Goal: Task Accomplishment & Management: Complete application form

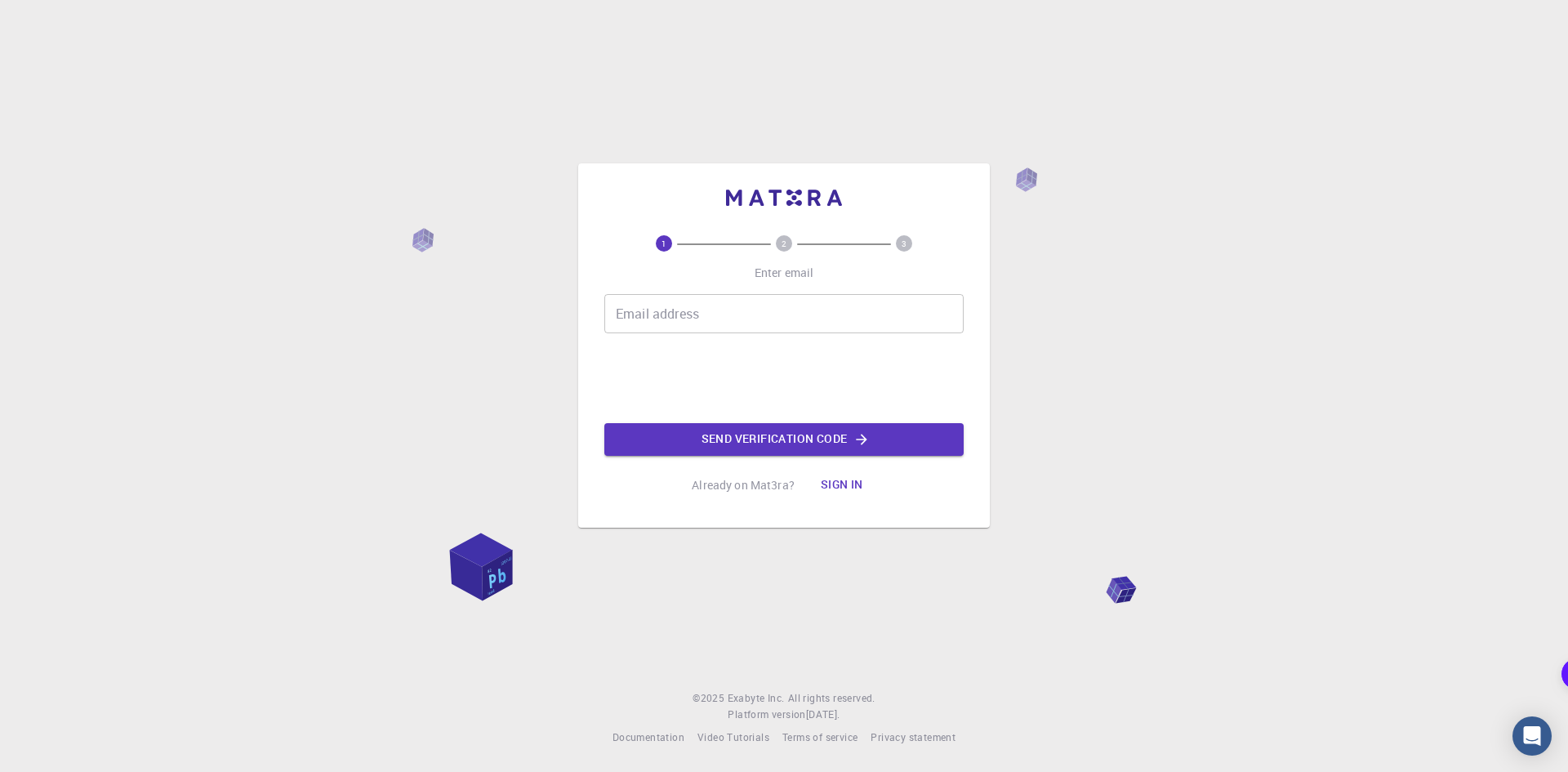
click at [808, 307] on input "Email address" at bounding box center [784, 313] width 360 height 40
click at [774, 313] on input "Email address" at bounding box center [784, 313] width 360 height 40
click at [829, 307] on input "Email address" at bounding box center [784, 313] width 360 height 40
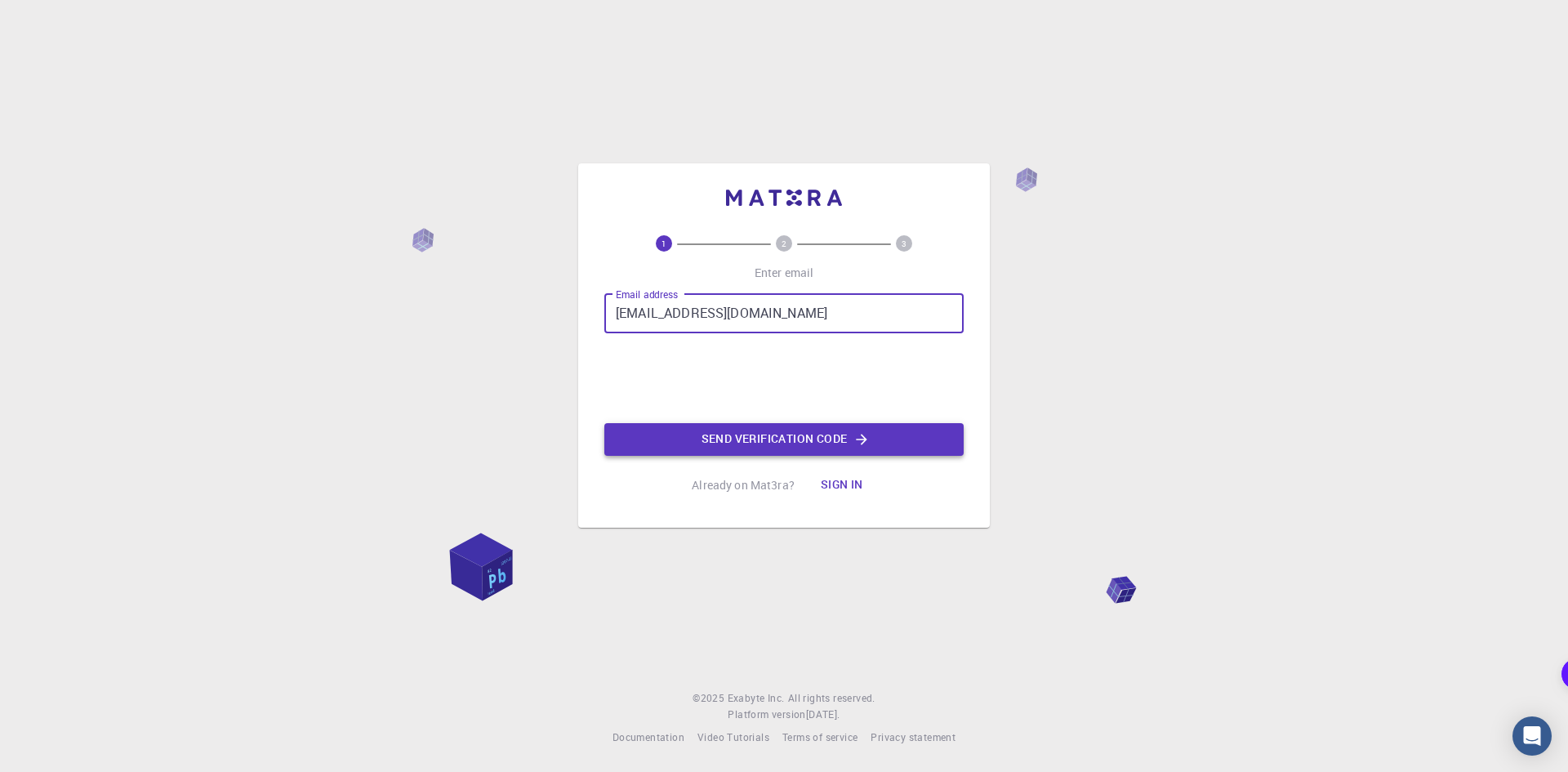
type input "[EMAIL_ADDRESS][DOMAIN_NAME]"
click at [836, 434] on button "Send verification code" at bounding box center [784, 440] width 360 height 33
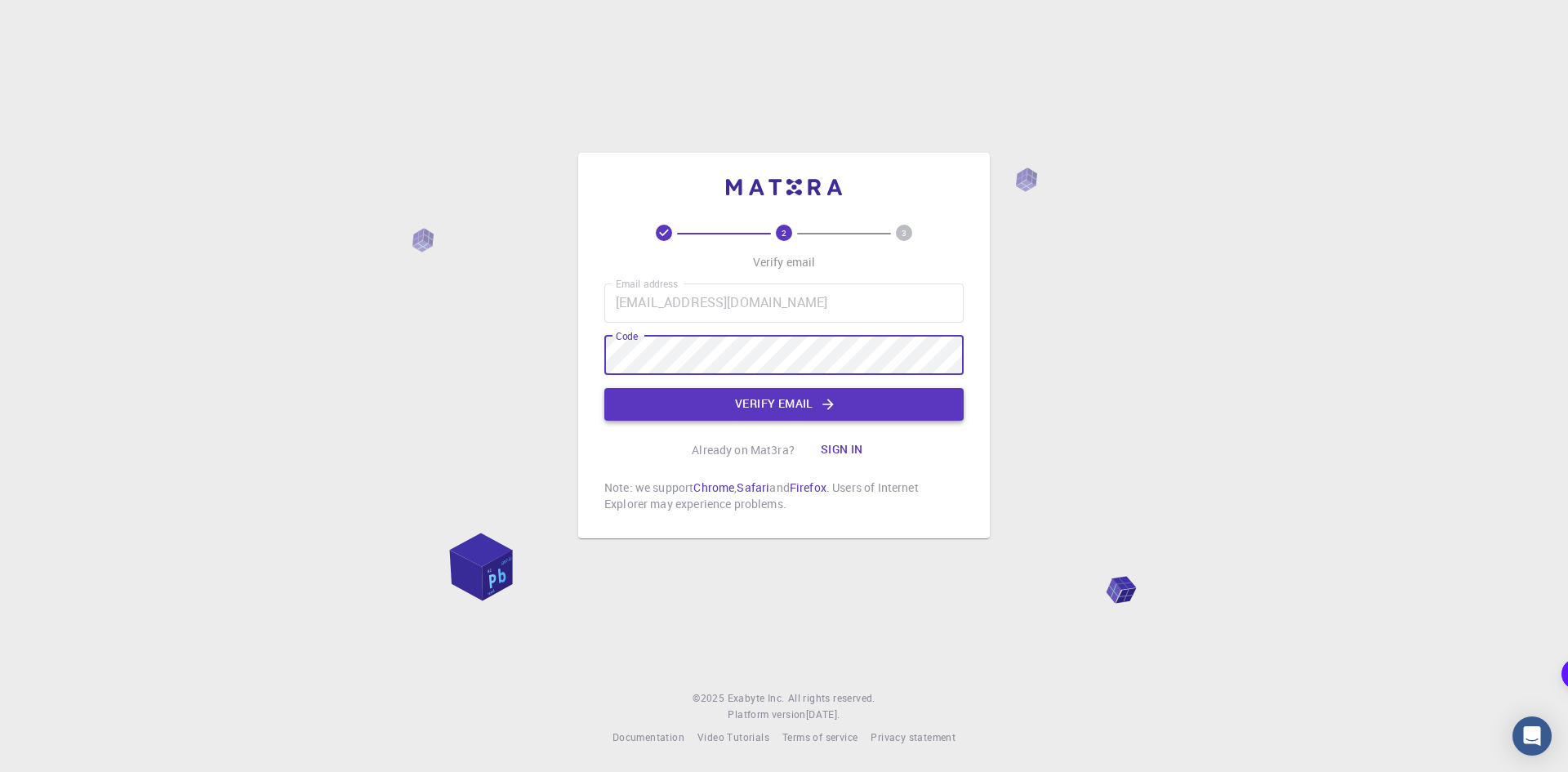
click at [769, 394] on button "Verify email" at bounding box center [784, 404] width 360 height 33
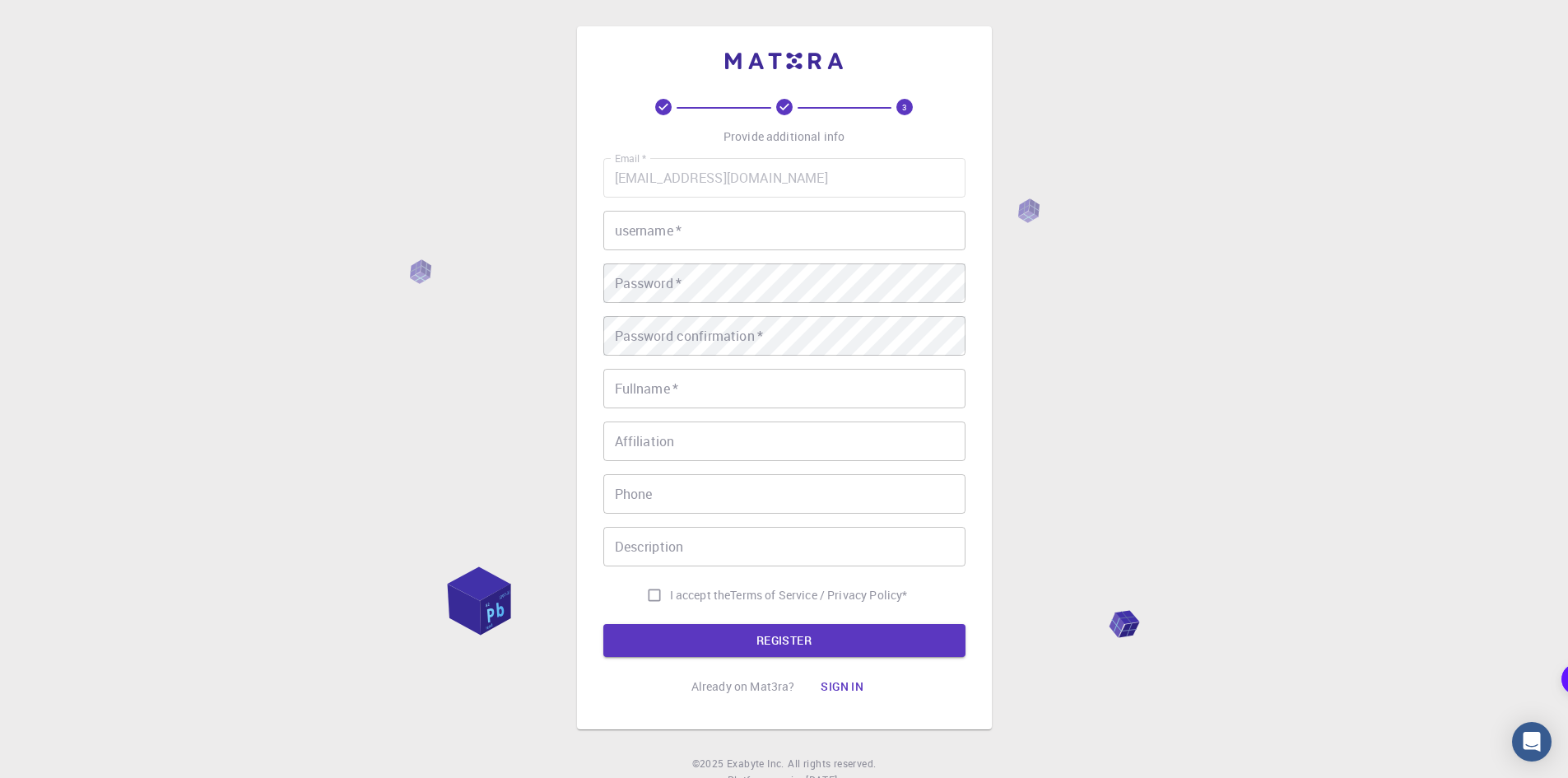
click at [655, 597] on input "I accept the Terms of Service / Privacy Policy *" at bounding box center [654, 595] width 32 height 32
checkbox input "true"
click at [710, 242] on input "username   *" at bounding box center [785, 230] width 362 height 40
type input "a"
